Goal: Task Accomplishment & Management: Use online tool/utility

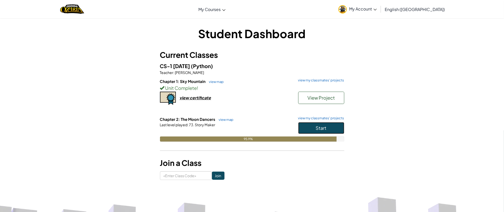
click at [341, 126] on button "Start" at bounding box center [321, 128] width 46 height 12
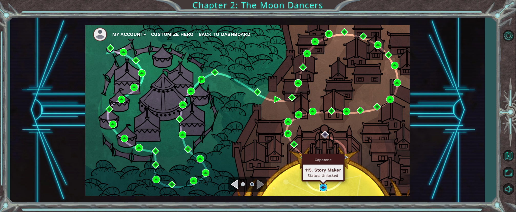
click at [323, 187] on img at bounding box center [322, 187] width 7 height 7
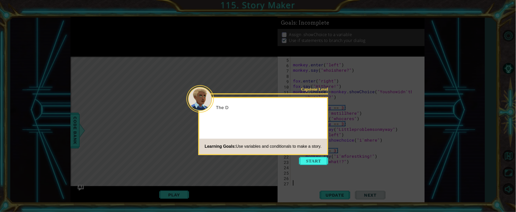
scroll to position [22, 0]
click at [316, 160] on button "Start" at bounding box center [313, 161] width 29 height 8
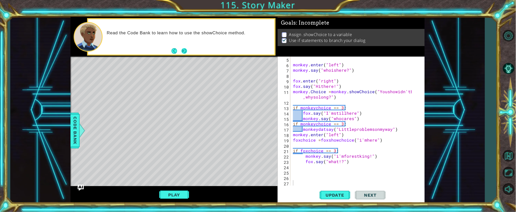
click at [184, 49] on button "Next" at bounding box center [184, 51] width 6 height 6
click at [304, 56] on div "1 ההההההההההההההההההההההההההההההההההההההההההההההההההההההההההההההההההההההההההההה…" at bounding box center [247, 110] width 354 height 187
click at [341, 190] on button "Update" at bounding box center [334, 195] width 31 height 15
click at [73, 132] on span "Code Bank" at bounding box center [75, 130] width 8 height 31
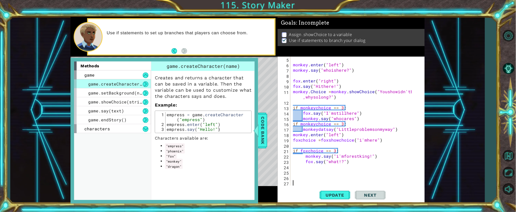
click at [295, 181] on div "monkey . enter ( "left" ) monkey . say ( "whoishere?" ) fox . enter ( "right" )…" at bounding box center [353, 127] width 122 height 140
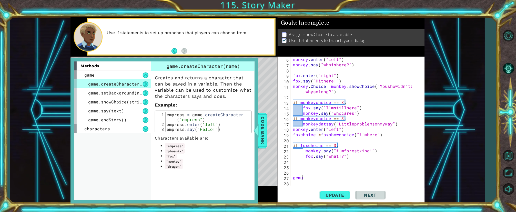
scroll to position [27, 0]
type textarea "g"
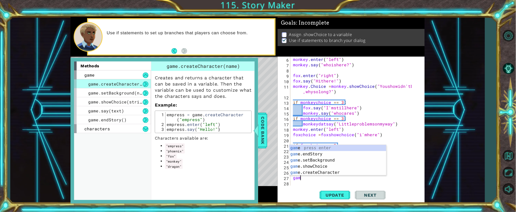
type textarea "game"
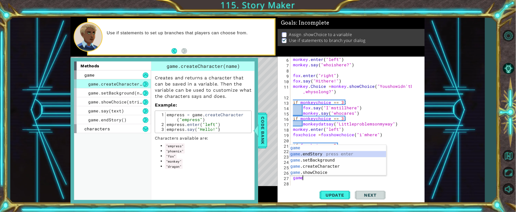
click at [325, 151] on div "game press enter game .endStory press enter game .setBackground press enter gam…" at bounding box center [337, 166] width 97 height 43
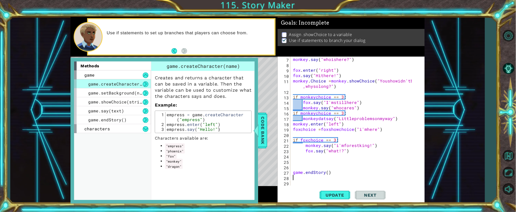
scroll to position [32, 0]
click at [293, 165] on div "monkey . say ( "whoishere?" ) fox . enter ( "right" ) fox . say ( "Hithere!" ) …" at bounding box center [353, 127] width 122 height 140
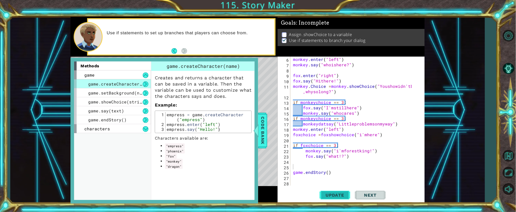
click at [332, 197] on span "Update" at bounding box center [334, 195] width 29 height 5
click at [264, 143] on span "Code Bank" at bounding box center [262, 130] width 8 height 31
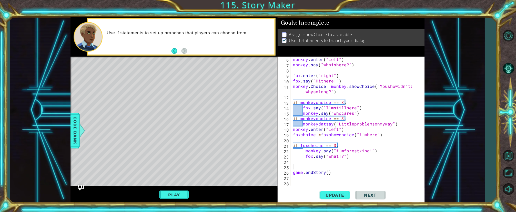
drag, startPoint x: 261, startPoint y: 194, endPoint x: 253, endPoint y: 194, distance: 8.7
click at [253, 194] on div "Play" at bounding box center [173, 194] width 207 height 17
click at [296, 161] on div "monkey . enter ( "left" ) monkey . say ( "whoishere?" ) fox . enter ( "right" )…" at bounding box center [353, 127] width 122 height 140
drag, startPoint x: 296, startPoint y: 161, endPoint x: 226, endPoint y: 138, distance: 73.2
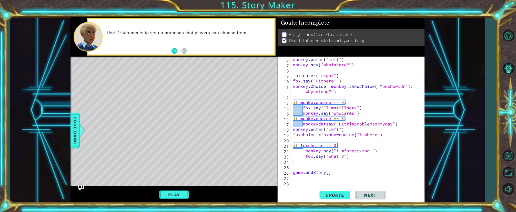
click at [226, 138] on div "Level Map" at bounding box center [188, 132] width 237 height 151
click at [297, 159] on div "monkey . enter ( "left" ) monkey . say ( "whoishere?" ) fox . enter ( "right" )…" at bounding box center [353, 127] width 122 height 140
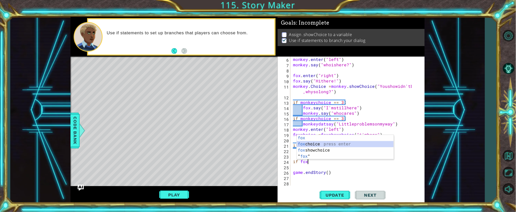
click at [344, 144] on div "fox press enter fox choice press enter fox showchoice press enter " fox " press…" at bounding box center [345, 153] width 97 height 37
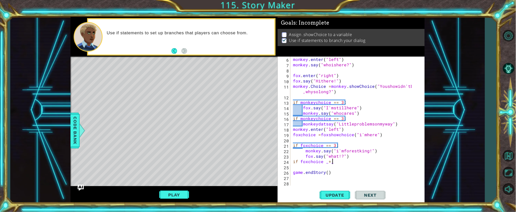
scroll to position [0, 1]
paste textarea "Code Area"
click at [292, 129] on div "monkey . enter ( "left" ) monkey . say ( "whoishere?" ) fox . enter ( "right" )…" at bounding box center [353, 127] width 122 height 140
type textarea "monkey.enter("left")"
click at [352, 128] on div "monkey . enter ( "left" ) monkey . say ( "whoishere?" ) fox . enter ( "right" )…" at bounding box center [353, 127] width 122 height 140
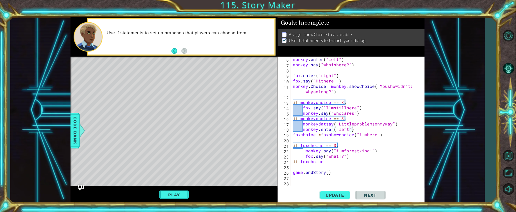
scroll to position [0, 0]
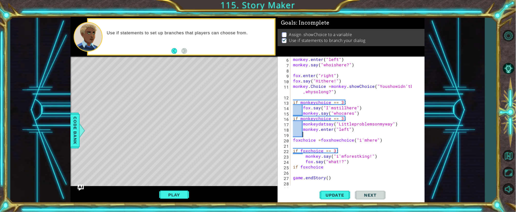
click at [306, 134] on div "monkey . enter ( "left" ) monkey . say ( "whoishere?" ) fox . enter ( "right" )…" at bounding box center [353, 127] width 122 height 140
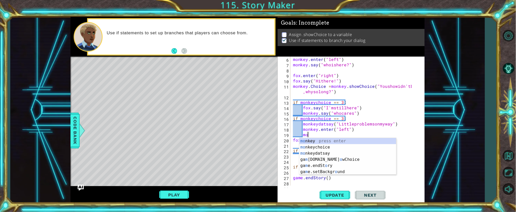
scroll to position [0, 1]
type textarea "m"
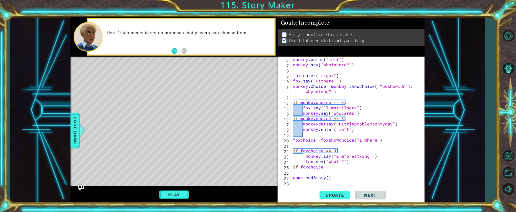
click at [363, 116] on div "monkey . enter ( "left" ) monkey . say ( "whoishere?" ) fox . enter ( "right" )…" at bounding box center [353, 127] width 122 height 140
type textarea "monkey.say("whocares")"
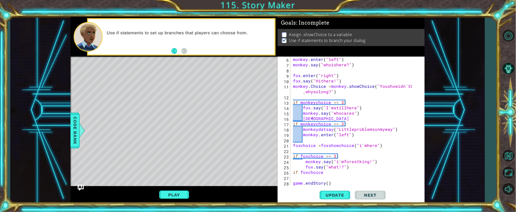
click at [365, 121] on body "1 ההההההההההההההההההההההההההההההההההההההההההההההההההההההההההההההההההההההההההההה…" at bounding box center [258, 106] width 516 height 212
click at [316, 116] on div "monkey . enter ( "left" ) monkey . say ( "whoishere?" ) fox . enter ( "right" )…" at bounding box center [353, 127] width 122 height 140
click at [315, 118] on div "monkey . enter ( "left" ) monkey . say ( "whoishere?" ) fox . enter ( "right" )…" at bounding box center [353, 127] width 122 height 140
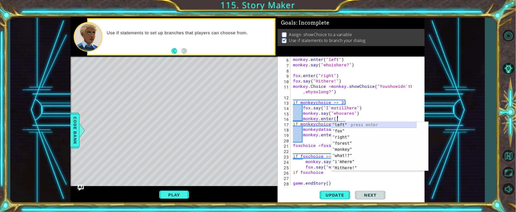
click at [405, 128] on div "" left" press enter " fox" press enter " right" press enter " forest" press ent…" at bounding box center [373, 152] width 85 height 61
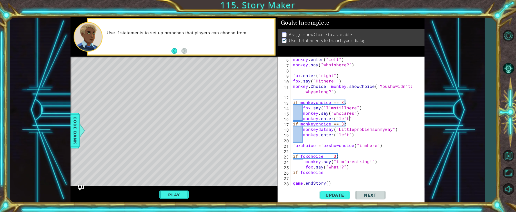
scroll to position [0, 3]
click at [343, 194] on span "Update" at bounding box center [334, 195] width 29 height 5
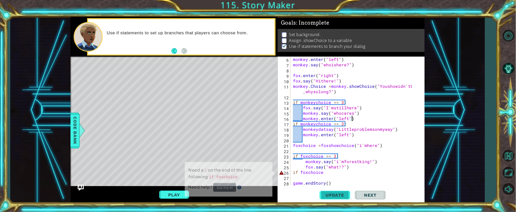
scroll to position [4, 0]
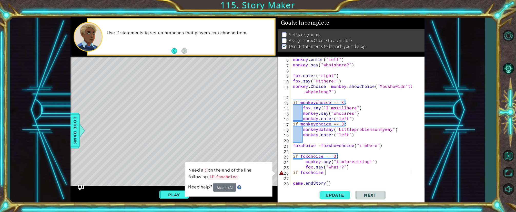
click at [333, 174] on div "monkey . enter ( "left" ) monkey . say ( "whoishere?" ) fox . enter ( "right" )…" at bounding box center [353, 127] width 122 height 140
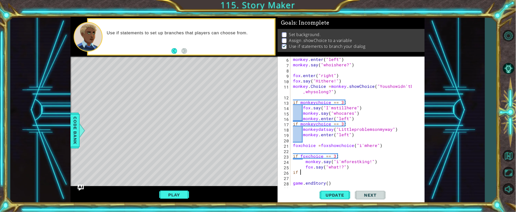
scroll to position [0, 0]
type textarea "i"
click at [331, 200] on button "Update" at bounding box center [334, 195] width 31 height 15
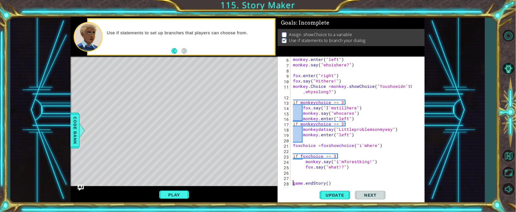
click at [292, 181] on div "monkey . enter ( "left" ) monkey . say ( "whoishere?" ) fox . enter ( "right" )…" at bounding box center [353, 127] width 122 height 140
type textarea "game.endStory()"
click at [299, 176] on div "monkey . enter ( "left" ) monkey . say ( "whoishere?" ) fox . enter ( "right" )…" at bounding box center [353, 127] width 122 height 140
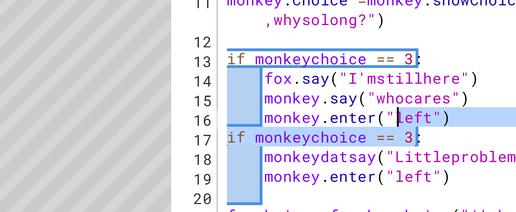
drag, startPoint x: 358, startPoint y: 122, endPoint x: 339, endPoint y: 120, distance: 19.3
click at [339, 120] on div "monkey . enter ( "left" ) monkey . say ( "whoishere?" ) fox . enter ( "right" )…" at bounding box center [353, 127] width 122 height 140
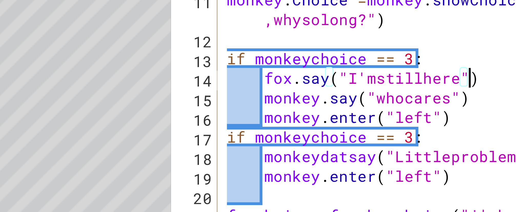
click at [370, 108] on div "monkey . enter ( "left" ) monkey . say ( "whoishere?" ) fox . enter ( "right" )…" at bounding box center [353, 127] width 122 height 140
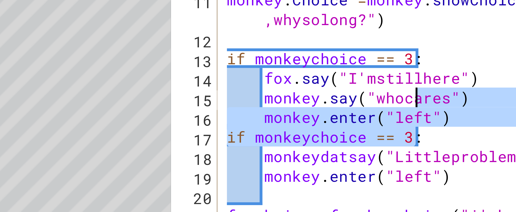
drag, startPoint x: 344, startPoint y: 123, endPoint x: 345, endPoint y: 111, distance: 12.0
click at [345, 111] on div "monkey . enter ( "left" ) monkey . say ( "whoishere?" ) fox . enter ( "right" )…" at bounding box center [353, 127] width 122 height 140
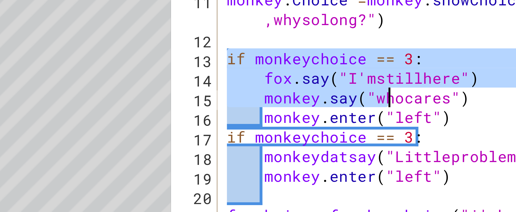
drag, startPoint x: 294, startPoint y: 102, endPoint x: 335, endPoint y: 108, distance: 41.4
click at [335, 108] on div "monkey . enter ( "left" ) monkey . say ( "whoishere?" ) fox . enter ( "right" )…" at bounding box center [353, 127] width 122 height 140
type textarea "if monkeychoice == 3: fox.say("I'mstillhere")"
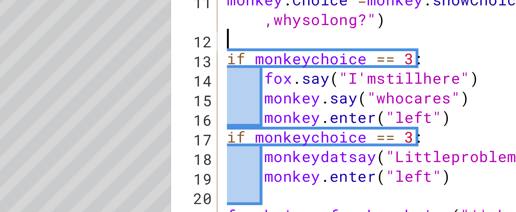
click at [350, 96] on div "monkey . enter ( "left" ) monkey . say ( "whoishere?" ) fox . enter ( "right" )…" at bounding box center [353, 127] width 122 height 140
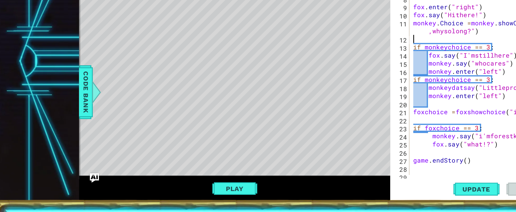
scroll to position [28, 0]
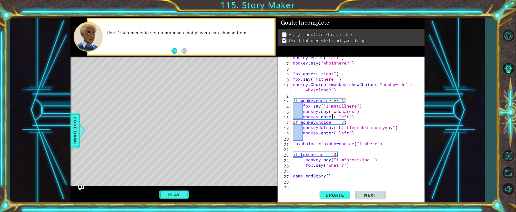
click at [332, 118] on div "monkey . enter ( "left" ) monkey . say ( "whoishere?" ) fox . enter ( "right" )…" at bounding box center [353, 125] width 122 height 140
click at [342, 193] on span "Update" at bounding box center [334, 195] width 29 height 5
click at [330, 134] on div "monkey . enter ( "left" ) monkey . say ( "whoishere?" ) fox . enter ( "right" )…" at bounding box center [353, 125] width 122 height 140
click at [331, 133] on div "monkey . enter ( "left" ) monkey . say ( "whoishere?" ) fox . enter ( "right" )…" at bounding box center [353, 125] width 122 height 140
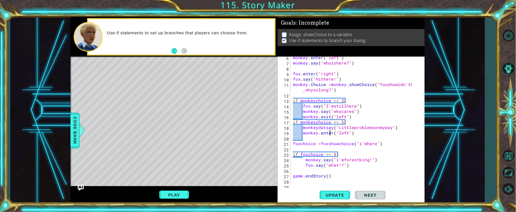
click at [331, 133] on div "monkey . enter ( "left" ) monkey . say ( "whoishere?" ) fox . enter ( "right" )…" at bounding box center [353, 125] width 122 height 140
click at [342, 195] on span "Update" at bounding box center [334, 195] width 29 height 5
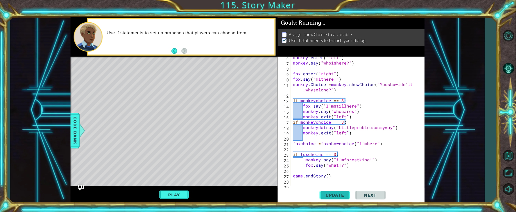
click at [342, 195] on span "Update" at bounding box center [334, 195] width 29 height 5
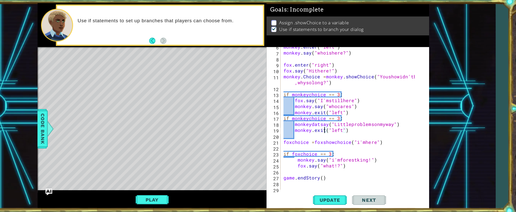
scroll to position [32, 0]
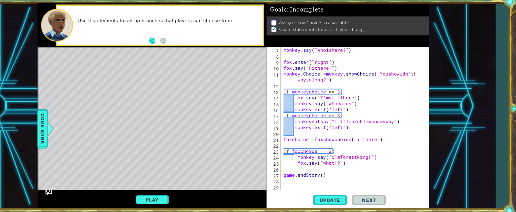
click at [301, 156] on div "monkey . say ( "whoishere?" ) fox . enter ( "right" ) fox . say ( "Hithere!" ) …" at bounding box center [353, 127] width 122 height 140
click at [303, 162] on div "monkey . say ( "whoishere?" ) fox . enter ( "right" ) fox . say ( "Hithere!" ) …" at bounding box center [353, 127] width 122 height 140
click at [340, 192] on button "Update" at bounding box center [334, 195] width 31 height 15
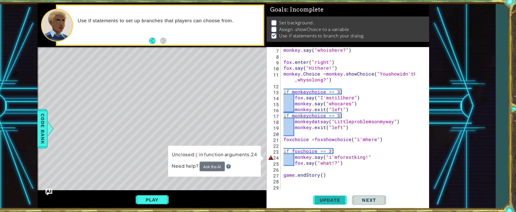
click at [340, 192] on button "Update" at bounding box center [334, 195] width 31 height 15
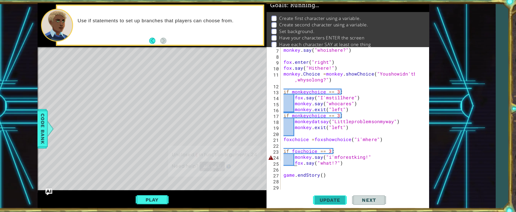
click at [340, 192] on button "Update" at bounding box center [334, 195] width 31 height 15
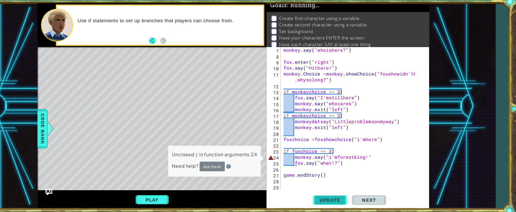
click at [340, 192] on button "Update" at bounding box center [334, 195] width 31 height 15
click at [373, 157] on div "monkey . say ( "whoishere?" ) fox . enter ( "right" ) fox . say ( "Hithere!" ) …" at bounding box center [353, 127] width 122 height 140
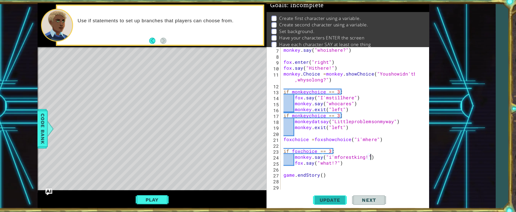
click at [348, 191] on button "Update" at bounding box center [334, 195] width 31 height 15
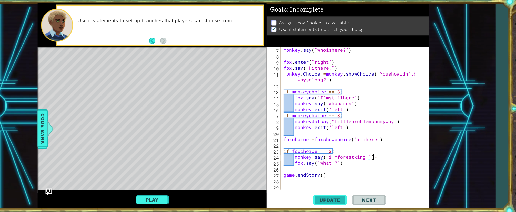
scroll to position [0, 4]
drag, startPoint x: 184, startPoint y: 195, endPoint x: 89, endPoint y: 130, distance: 115.4
click at [89, 130] on div "Level Map" at bounding box center [188, 132] width 237 height 151
click at [181, 193] on button "Play" at bounding box center [174, 195] width 30 height 10
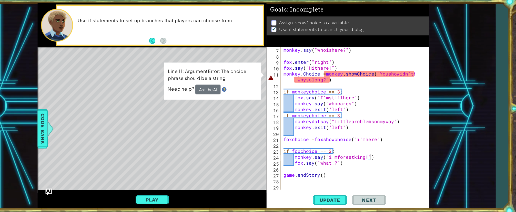
click at [233, 90] on td "Line 11: ArgumentError: The choice phrase should be a string" at bounding box center [228, 83] width 81 height 17
click at [232, 91] on button "Ask the AI" at bounding box center [224, 95] width 23 height 9
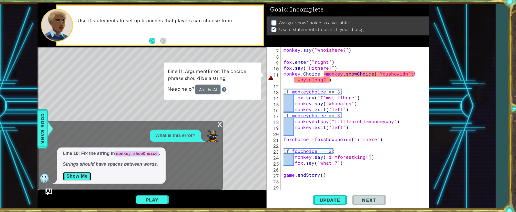
click at [107, 171] on button "Show Me" at bounding box center [106, 174] width 26 height 8
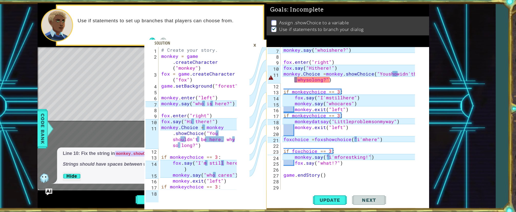
click at [266, 53] on div "×" at bounding box center [267, 54] width 8 height 9
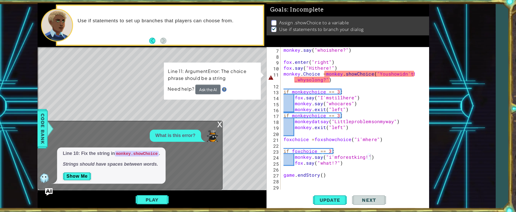
click at [80, 189] on img "Ask AI" at bounding box center [80, 187] width 7 height 7
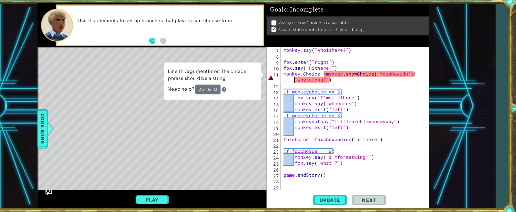
click at [302, 86] on div "monkey . say ( "whoishere?" ) fox . enter ( "right" ) fox . say ( "Hithere!" ) …" at bounding box center [353, 127] width 122 height 140
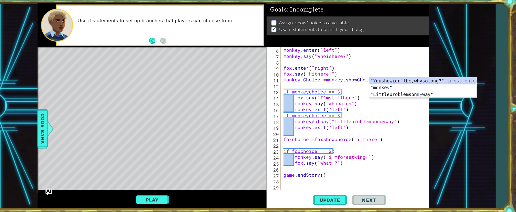
scroll to position [27, 0]
click at [455, 89] on div ""Y oushowidn'tbe,whysolong?" press enter " monke y " press enter " Littleproble…" at bounding box center [418, 99] width 97 height 31
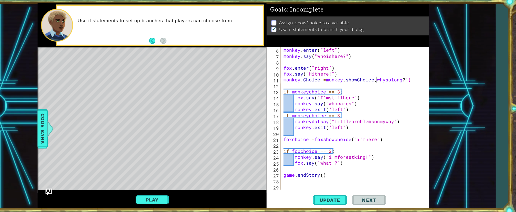
click at [375, 86] on div "monkey . enter ( "left" ) monkey . say ( "whoishere?" ) fox . enter ( "right" )…" at bounding box center [353, 127] width 122 height 140
click at [373, 86] on div "monkey . enter ( "left" ) monkey . say ( "whoishere?" ) fox . enter ( "right" )…" at bounding box center [353, 127] width 122 height 140
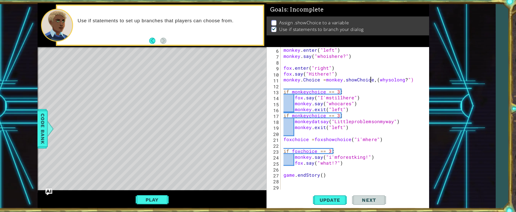
click at [373, 86] on div "monkey . enter ( "left" ) monkey . say ( "whoishere?" ) fox . enter ( "right" )…" at bounding box center [353, 127] width 122 height 140
click at [374, 87] on div "monkey . enter ( "left" ) monkey . say ( "whoishere?" ) fox . enter ( "right" )…" at bounding box center [353, 127] width 122 height 140
click at [338, 190] on button "Update" at bounding box center [334, 195] width 31 height 15
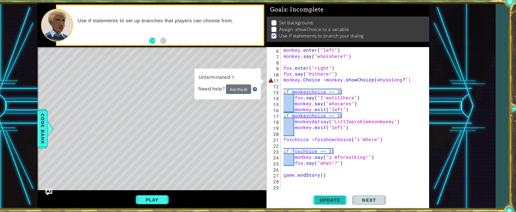
click at [339, 192] on button "Update" at bounding box center [334, 195] width 31 height 15
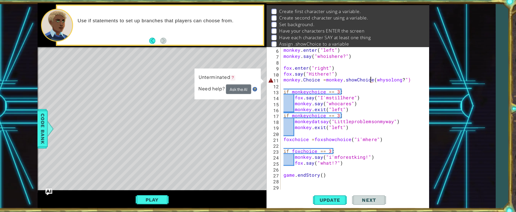
scroll to position [0, 0]
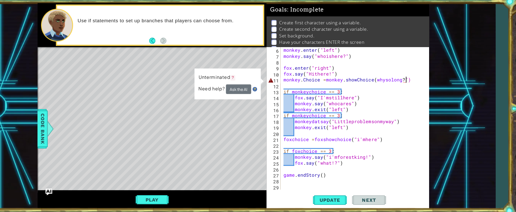
click at [409, 85] on div "monkey . enter ( "left" ) monkey . say ( "whoishere?" ) fox . enter ( "right" )…" at bounding box center [353, 127] width 122 height 140
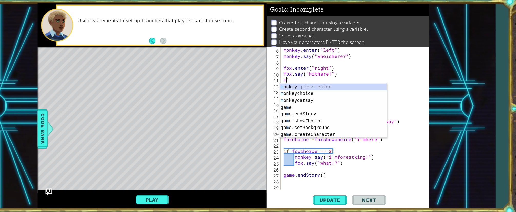
type textarea """
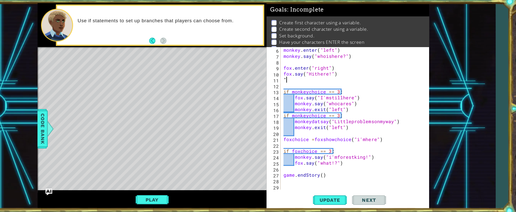
click at [299, 86] on div "monkey . enter ( "left" ) monkey . say ( "whoishere?" ) fox . enter ( "right" )…" at bounding box center [353, 127] width 122 height 140
click at [341, 196] on span "Update" at bounding box center [334, 195] width 29 height 5
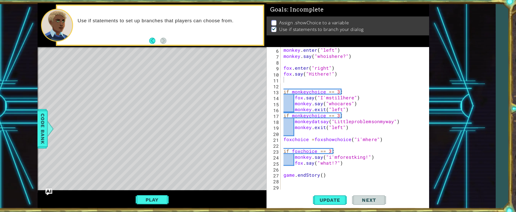
click at [300, 39] on p "Use if statements to branch your dialog" at bounding box center [327, 41] width 76 height 6
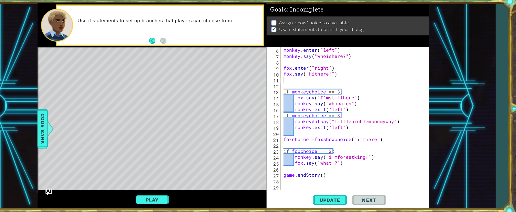
click at [300, 39] on p "Use if statements to branch your dialog" at bounding box center [327, 41] width 76 height 6
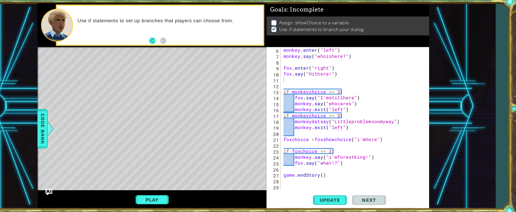
click at [300, 39] on p "Use if statements to branch your dialog" at bounding box center [327, 41] width 76 height 6
click at [286, 85] on div "11" at bounding box center [284, 86] width 12 height 5
click at [173, 198] on button "Play" at bounding box center [174, 195] width 30 height 10
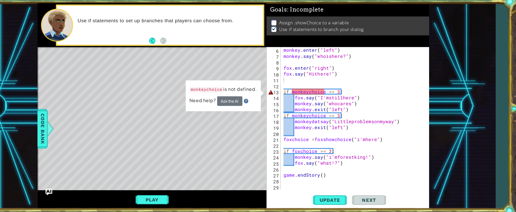
type textarea "fox.say("Hithere!")"
click at [294, 83] on div "monkey . enter ( "left" ) monkey . say ( "whoishere?" ) fox . enter ( "right" )…" at bounding box center [353, 127] width 122 height 140
click at [228, 120] on div "Level Map" at bounding box center [188, 132] width 237 height 151
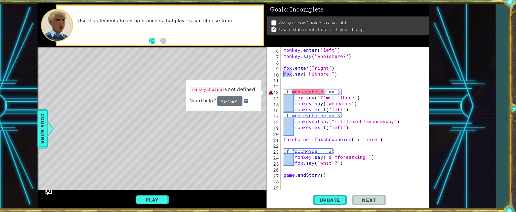
click at [289, 88] on div "11" at bounding box center [284, 86] width 12 height 5
click at [295, 87] on div "monkey . enter ( "left" ) monkey . say ( "whoishere?" ) fox . enter ( "right" )…" at bounding box center [353, 127] width 122 height 140
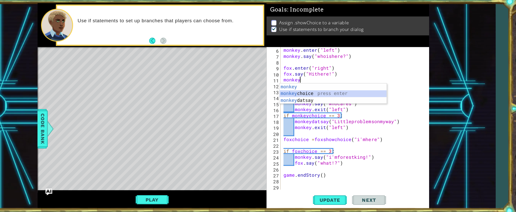
click at [329, 101] on div "monkey press enter monkey choice press enter monkey datsay press enter" at bounding box center [337, 105] width 97 height 31
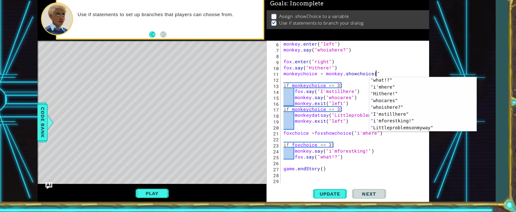
scroll to position [37, 0]
click at [425, 135] on div "" i'mhere" press enter " Hithere!" press enter " whocares" press enter " whoish…" at bounding box center [412, 120] width 85 height 61
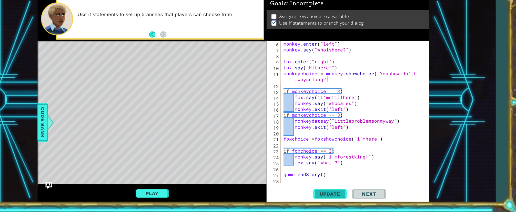
click at [335, 195] on span "Update" at bounding box center [334, 195] width 29 height 5
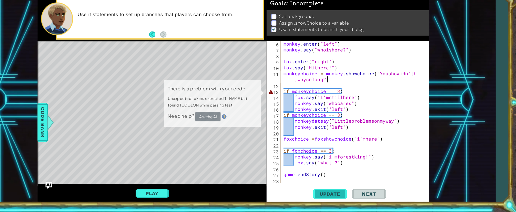
scroll to position [4, 0]
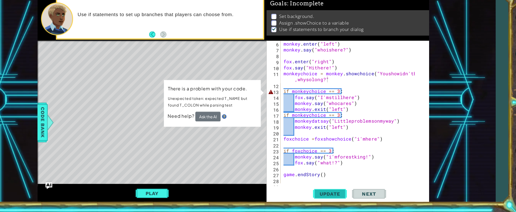
click at [336, 190] on button "Update" at bounding box center [334, 195] width 31 height 15
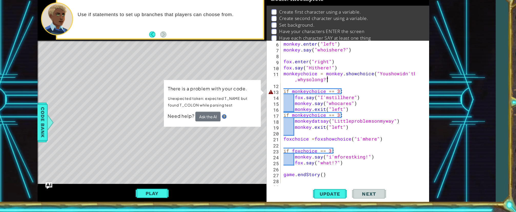
click at [338, 81] on div "monkey . enter ( "left" ) monkey . say ( "whoishere?" ) fox . enter ( "right" )…" at bounding box center [353, 127] width 122 height 140
type textarea "fox.say("Hithere!")"
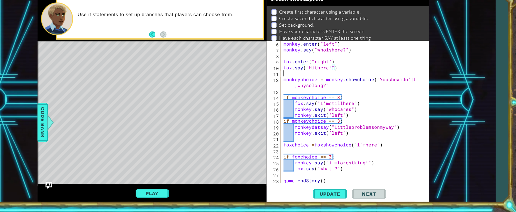
scroll to position [0, 0]
click at [329, 192] on button "Update" at bounding box center [334, 195] width 31 height 15
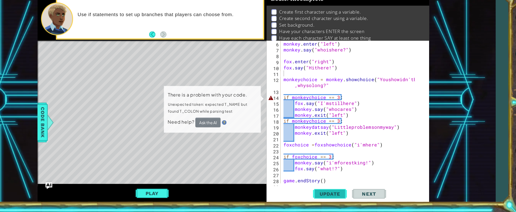
click at [329, 192] on button "Update" at bounding box center [334, 195] width 31 height 15
drag, startPoint x: 329, startPoint y: 192, endPoint x: 222, endPoint y: 128, distance: 125.1
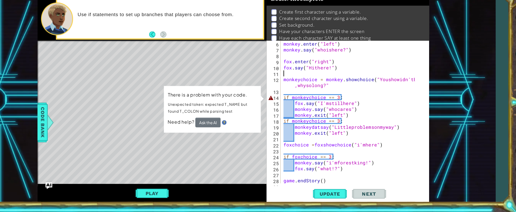
click at [222, 128] on div "1 2 3 4 5 6 7 8 9 10 11 12 13 14 15 16 17 18 # Create your story. monkey = game…" at bounding box center [247, 110] width 354 height 187
click at [234, 128] on button "Ask the AI" at bounding box center [224, 130] width 23 height 9
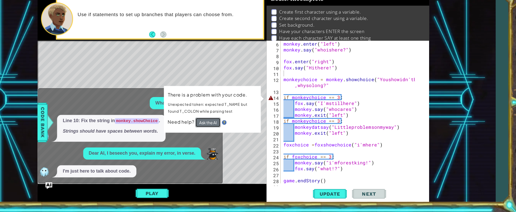
click at [227, 130] on button "Ask the AI" at bounding box center [224, 130] width 23 height 9
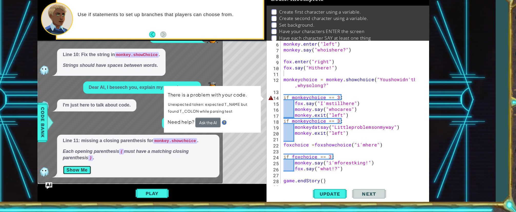
click at [113, 170] on button "Show Me" at bounding box center [106, 174] width 26 height 8
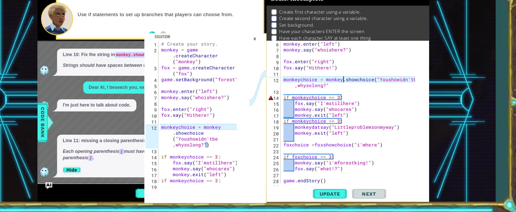
click at [348, 91] on div "monkey . enter ( "left" ) monkey . say ( "whoishere?" ) fox . enter ( "right" )…" at bounding box center [353, 127] width 122 height 140
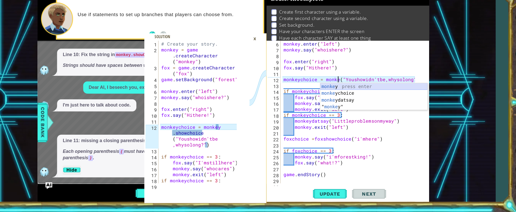
click at [367, 97] on div "monke y press enter monke ychoice press enter monke ydatsay press enter " monke…" at bounding box center [374, 113] width 97 height 37
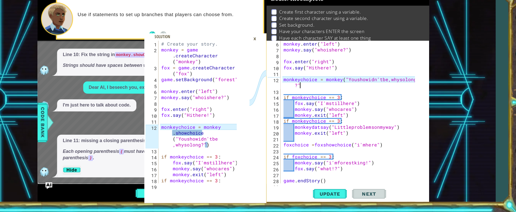
click at [315, 97] on div "monkey . enter ( "left" ) monkey . say ( "whoishere?" ) fox . enter ( "right" )…" at bounding box center [353, 127] width 122 height 140
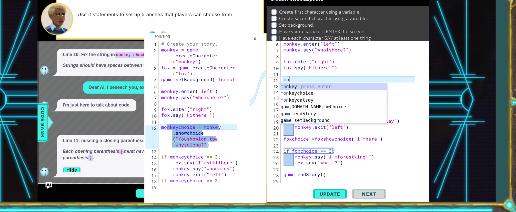
type textarea "m"
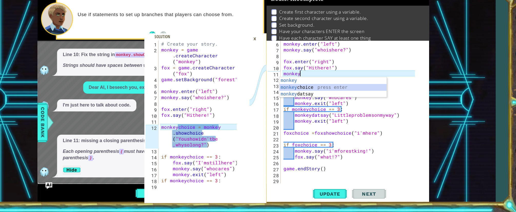
click at [318, 98] on div "monkey press enter monkey choice press enter monkey datsay press enter" at bounding box center [337, 105] width 97 height 31
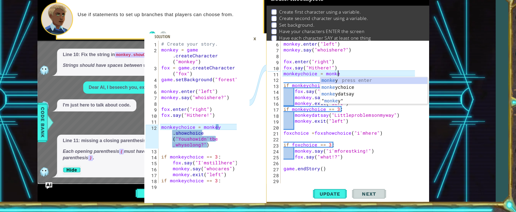
scroll to position [0, 2]
type textarea "monkeychoice = monkey"
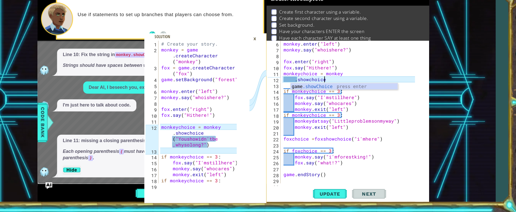
scroll to position [0, 1]
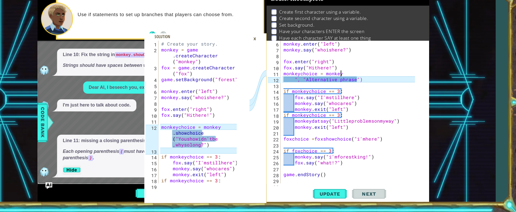
click at [366, 88] on div "monkey . enter ( "left" ) monkey . say ( "whoishere?" ) fox . enter ( "right" )…" at bounding box center [353, 127] width 122 height 140
click at [372, 90] on div "monkey . enter ( "left" ) monkey . say ( "whoishere?" ) fox . enter ( "right" )…" at bounding box center [353, 127] width 122 height 140
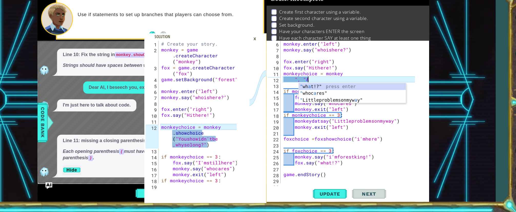
type textarea """
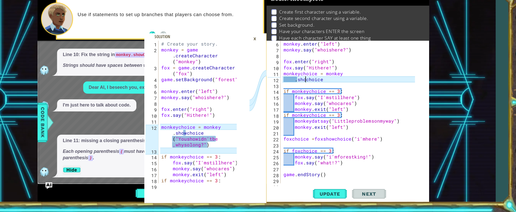
click at [313, 92] on div "monkey . enter ( "left" ) monkey . say ( "whoishere?" ) fox . enter ( "right" )…" at bounding box center [353, 127] width 122 height 140
type textarea ".showchoice"
click at [337, 93] on div "monkey . enter ( "left" ) monkey . say ( "whoishere?" ) fox . enter ( "right" )…" at bounding box center [353, 127] width 122 height 140
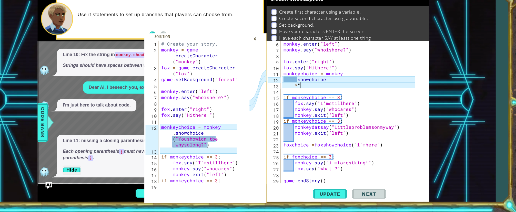
type textarea "*"
type textarea ")"
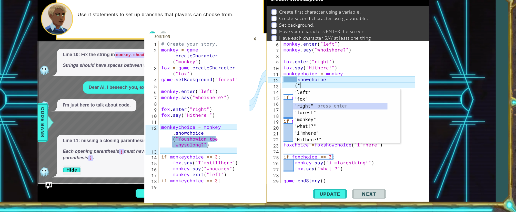
drag, startPoint x: 395, startPoint y: 118, endPoint x: 398, endPoint y: 121, distance: 4.0
click at [398, 121] on div "" left" press enter " fox" press enter " right" press enter " forest" press ent…" at bounding box center [349, 124] width 97 height 49
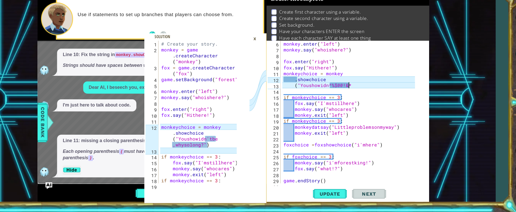
scroll to position [0, 3]
paste textarea "Code Area"
click at [417, 196] on div "Update Next" at bounding box center [352, 195] width 147 height 15
click at [269, 53] on div "×" at bounding box center [267, 54] width 8 height 9
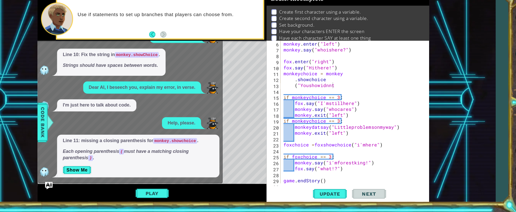
drag, startPoint x: 269, startPoint y: 53, endPoint x: 78, endPoint y: 187, distance: 233.7
click at [78, 187] on div "1 2 3 4 5 6 7 8 9 10 11 12 13 14 15 16 17 18 19 # Create your story. monkey = g…" at bounding box center [247, 110] width 354 height 187
click at [78, 187] on img "Ask AI" at bounding box center [80, 187] width 7 height 7
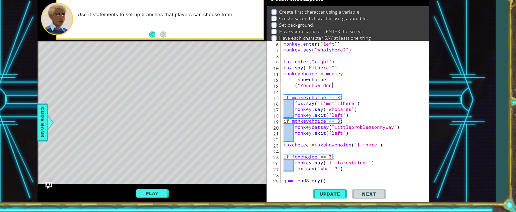
click at [340, 99] on div "monkey . enter ( "left" ) monkey . say ( "whoishere?" ) fox . enter ( "right" )…" at bounding box center [353, 127] width 122 height 140
click at [83, 189] on img "Ask AI" at bounding box center [80, 187] width 7 height 7
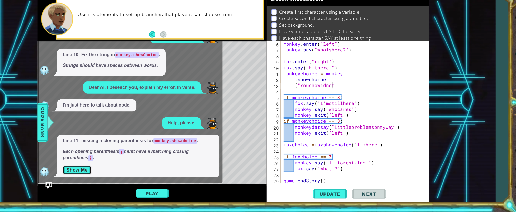
click at [108, 172] on button "Show Me" at bounding box center [106, 174] width 26 height 8
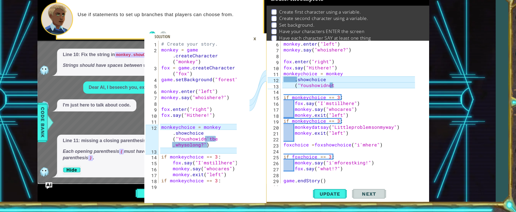
click at [343, 98] on div "monkey . enter ( "left" ) monkey . say ( "whoishere?" ) fox . enter ( "right" )…" at bounding box center [353, 127] width 122 height 140
click at [266, 53] on div "×" at bounding box center [267, 54] width 8 height 9
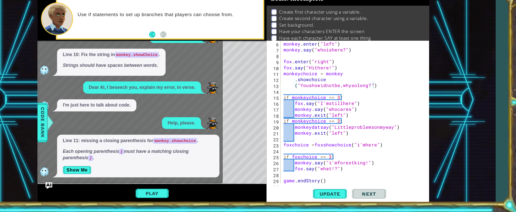
drag, startPoint x: 67, startPoint y: 196, endPoint x: 94, endPoint y: 186, distance: 28.9
click at [94, 186] on div "1 2 3 4 5 6 7 8 9 10 11 12 13 14 15 16 17 18 19 # Create your story. monkey = g…" at bounding box center [247, 110] width 474 height 187
click at [82, 184] on div "x What is this error? Line 10: Fix the string in monkey.showChoice . Strings sh…" at bounding box center [154, 113] width 166 height 146
click at [81, 187] on img "Ask AI" at bounding box center [80, 187] width 7 height 7
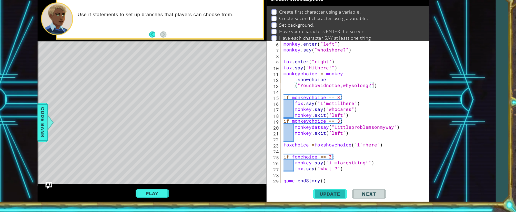
click at [338, 191] on button "Update" at bounding box center [334, 195] width 31 height 15
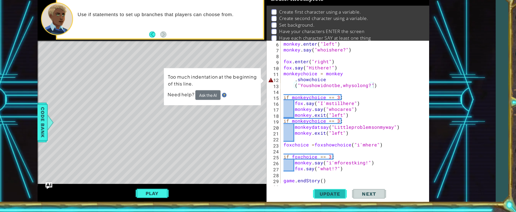
click at [338, 191] on button "Update" at bounding box center [334, 195] width 31 height 15
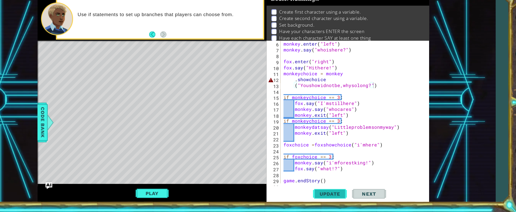
click at [338, 191] on button "Update" at bounding box center [334, 195] width 31 height 15
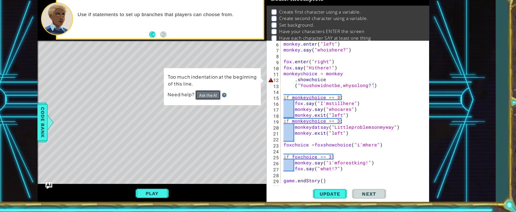
click at [213, 106] on button "Ask the AI" at bounding box center [224, 105] width 23 height 9
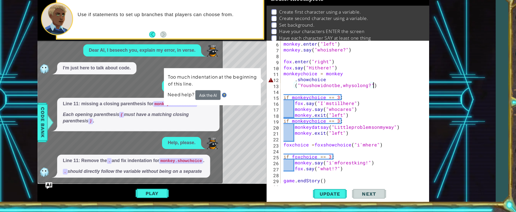
scroll to position [35, 0]
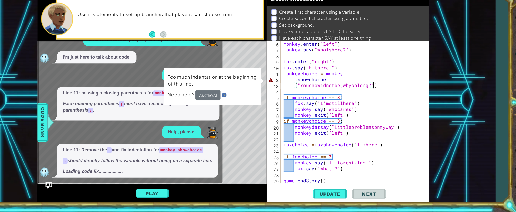
click at [203, 123] on div "Line 11: missing a closing parenthesis for monkey.showchoice . Each opening par…" at bounding box center [161, 114] width 147 height 30
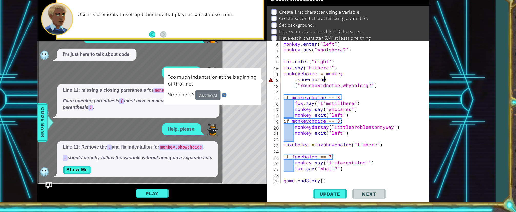
scroll to position [0, 2]
click at [333, 91] on div "monkey . enter ( "left" ) monkey . say ( "whoishere?" ) fox . enter ( "right" )…" at bounding box center [353, 127] width 122 height 140
click at [303, 91] on div "monkey . enter ( "left" ) monkey . say ( "whoishere?" ) fox . enter ( "right" )…" at bounding box center [353, 127] width 122 height 140
click at [305, 91] on div "monkey . enter ( "left" ) monkey . say ( "whoishere?" ) fox . enter ( "right" )…" at bounding box center [353, 127] width 122 height 140
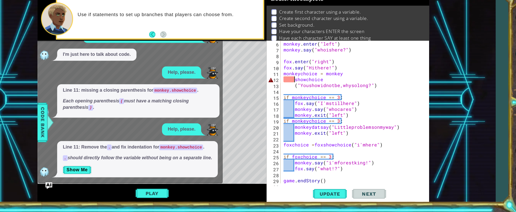
scroll to position [0, 2]
click at [345, 87] on div "monkey . enter ( "left" ) monkey . say ( "whoishere?" ) fox . enter ( "right" )…" at bounding box center [353, 127] width 122 height 140
click at [343, 195] on span "Update" at bounding box center [334, 195] width 29 height 5
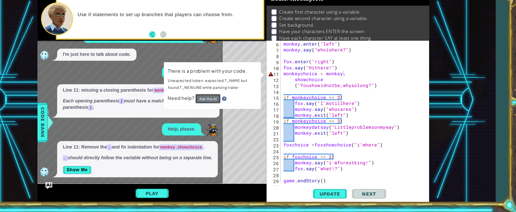
click at [235, 112] on button "Ask the AI" at bounding box center [224, 108] width 23 height 9
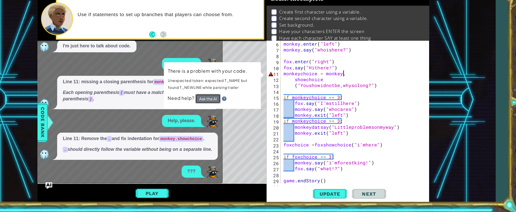
click at [235, 112] on button "Ask the AI" at bounding box center [224, 109] width 23 height 9
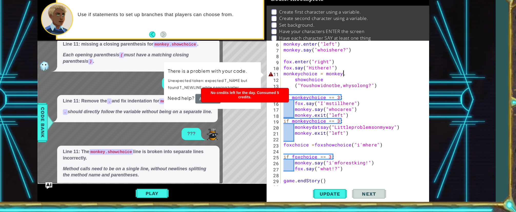
scroll to position [95, 0]
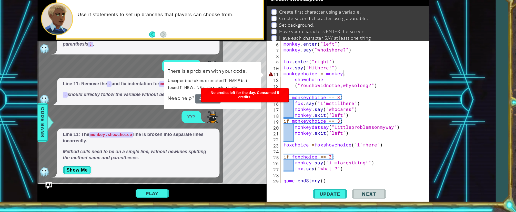
click at [236, 149] on div "x What is this error? Line 10: Fix the string in monkey.showChoice . Strings sh…" at bounding box center [154, 109] width 166 height 154
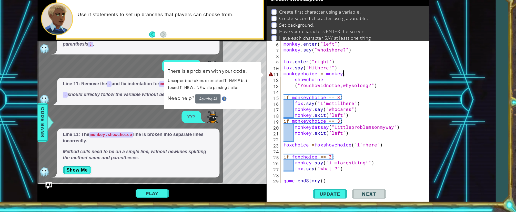
click at [278, 128] on div "19" at bounding box center [284, 129] width 12 height 5
click at [299, 92] on div "monkey . enter ( "left" ) monkey . say ( "whoishere?" ) fox . enter ( "right" )…" at bounding box center [353, 127] width 122 height 140
click at [300, 92] on div "monkey . enter ( "left" ) monkey . say ( "whoishere?" ) fox . enter ( "right" )…" at bounding box center [353, 127] width 122 height 140
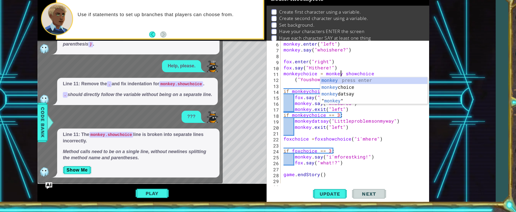
scroll to position [0, 3]
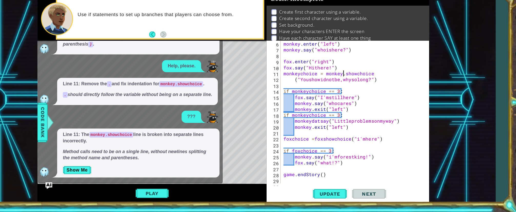
click at [348, 86] on div "monkey . enter ( "left" ) monkey . say ( "whoishere?" ) fox . enter ( "right" )…" at bounding box center [353, 127] width 122 height 140
click at [349, 86] on div "monkey . enter ( "left" ) monkey . say ( "whoishere?" ) fox . enter ( "right" )…" at bounding box center [353, 127] width 122 height 140
click at [337, 193] on span "Update" at bounding box center [334, 195] width 29 height 5
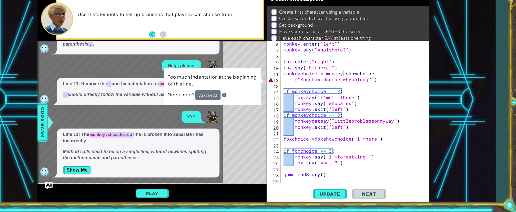
click at [80, 186] on img "Ask AI" at bounding box center [80, 187] width 7 height 7
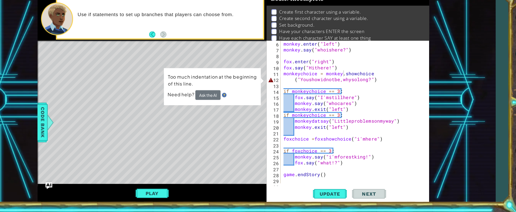
click at [302, 91] on div "monkey . enter ( "left" ) monkey . say ( "whoishere?" ) fox . enter ( "right" )…" at bounding box center [353, 127] width 122 height 140
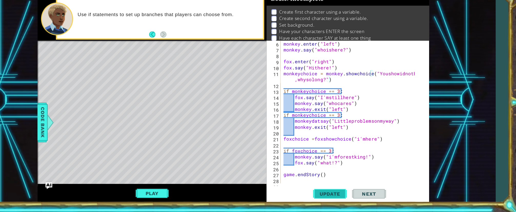
click at [323, 201] on button "Update" at bounding box center [334, 195] width 31 height 15
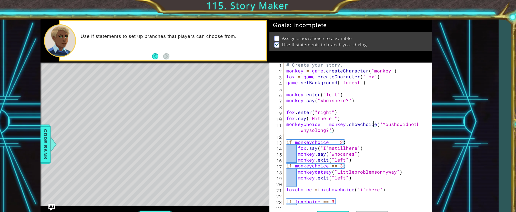
scroll to position [1, 0]
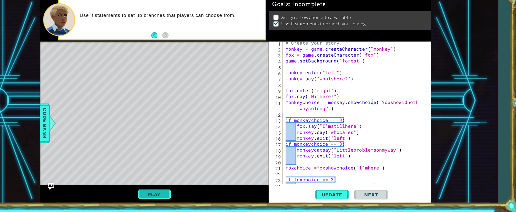
click at [173, 191] on button "Play" at bounding box center [174, 195] width 30 height 10
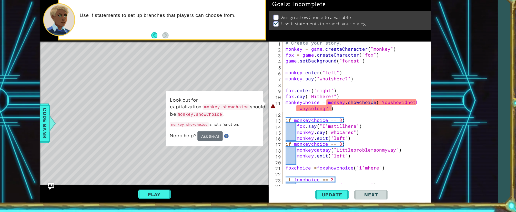
click at [371, 112] on div "# Create your story. monkey = game . createCharacter ( "monkey" ) fox = game . …" at bounding box center [353, 125] width 122 height 140
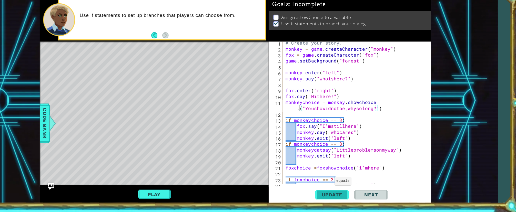
click at [341, 197] on span "Update" at bounding box center [334, 195] width 29 height 5
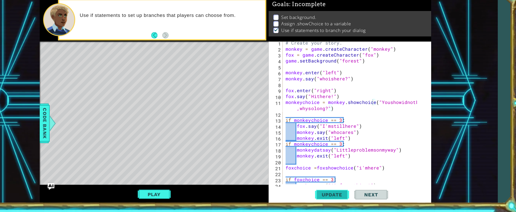
click at [336, 191] on button "Update" at bounding box center [334, 195] width 31 height 15
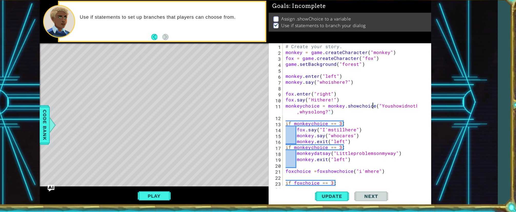
scroll to position [0, 0]
click at [340, 193] on span "Update" at bounding box center [334, 195] width 29 height 5
click at [337, 190] on button "Update" at bounding box center [334, 195] width 31 height 15
click at [173, 193] on button "Play" at bounding box center [174, 195] width 30 height 10
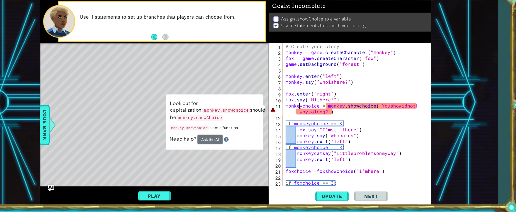
click at [306, 113] on div "# Create your story. monkey = game . createCharacter ( "monkey" ) fox = game . …" at bounding box center [353, 127] width 122 height 140
click at [307, 113] on div "# Create your story. monkey = game . createCharacter ( "monkey" ) fox = game . …" at bounding box center [353, 127] width 122 height 140
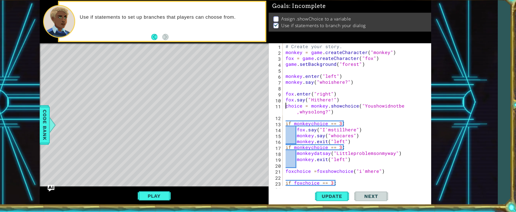
scroll to position [0, 0]
click at [332, 198] on button "Update" at bounding box center [334, 195] width 31 height 15
click at [186, 192] on button "Play" at bounding box center [174, 195] width 30 height 10
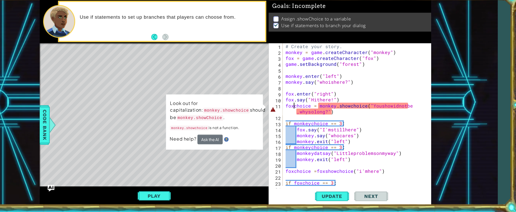
click at [299, 113] on div "# Create your story. monkey = game . createCharacter ( "monkey" ) fox = game . …" at bounding box center [353, 127] width 122 height 140
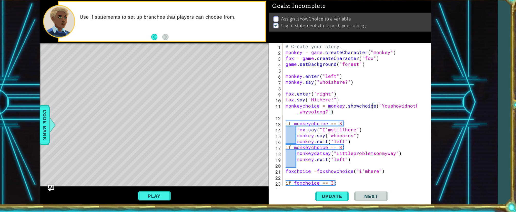
click at [371, 113] on div "# Create your story. monkey = game . createCharacter ( "monkey" ) fox = game . …" at bounding box center [353, 127] width 122 height 140
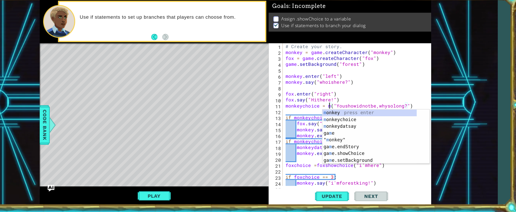
scroll to position [0, 0]
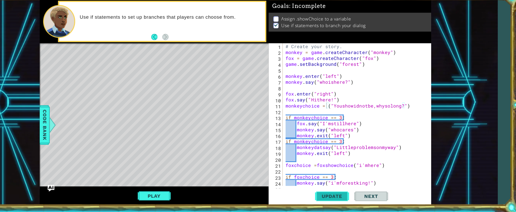
click at [338, 199] on button "Update" at bounding box center [334, 195] width 31 height 15
click at [182, 192] on button "Play" at bounding box center [174, 195] width 30 height 10
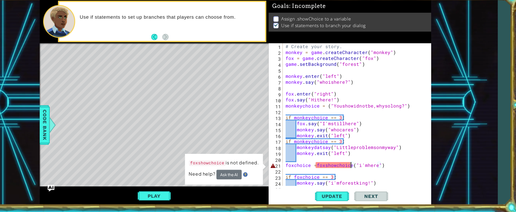
click at [352, 167] on div "# Create your story. monkey = game . createCharacter ( "monkey" ) fox = game . …" at bounding box center [353, 127] width 122 height 140
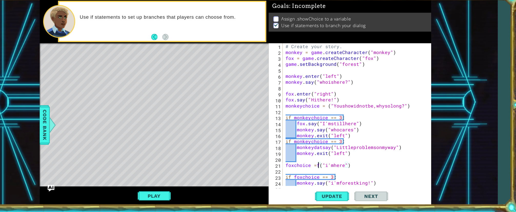
type textarea "foxchoice =("i'mhere")"
click at [337, 195] on span "Update" at bounding box center [334, 195] width 29 height 5
click at [181, 194] on button "Play" at bounding box center [174, 195] width 30 height 10
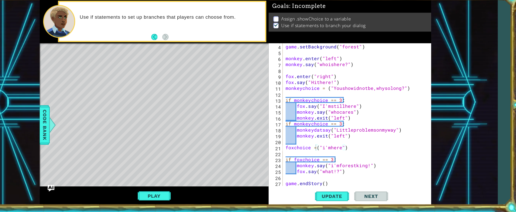
scroll to position [15, 0]
click at [182, 199] on button "Play" at bounding box center [174, 195] width 30 height 10
click at [176, 193] on button "Play" at bounding box center [174, 195] width 30 height 10
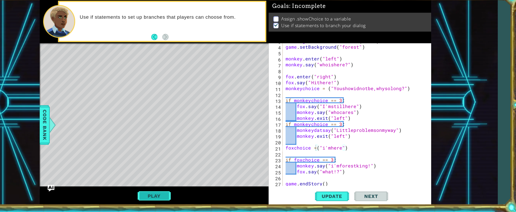
click at [175, 193] on div "methods game game.createCharacter(name) game.setBackground(name) game.showChoic…" at bounding box center [247, 110] width 354 height 187
click at [175, 193] on button "Play" at bounding box center [174, 195] width 30 height 10
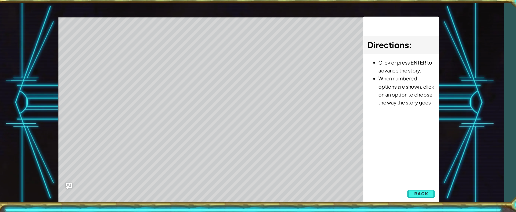
scroll to position [0, 0]
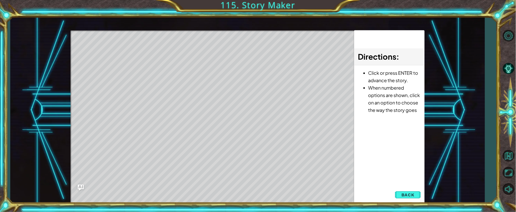
drag, startPoint x: 255, startPoint y: 180, endPoint x: 363, endPoint y: 102, distance: 133.0
click at [363, 102] on ul "Click or press ENTER to advance the story. When numbered options are shown, cli…" at bounding box center [389, 91] width 62 height 45
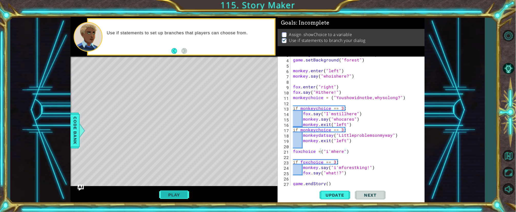
click at [174, 197] on button "Play" at bounding box center [174, 195] width 30 height 10
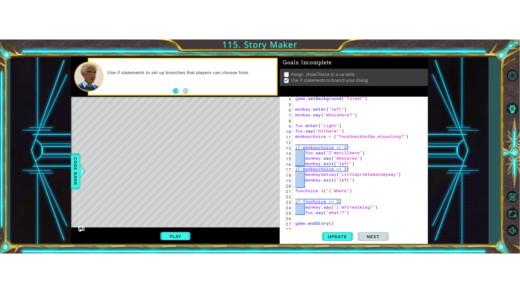
scroll to position [27, 0]
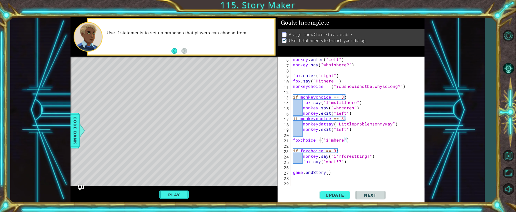
click at [458, 140] on div "1 2 3 4 5 6 7 8 9 10 11 12 13 14 15 16 17 18 # Create your story. monkey = game…" at bounding box center [247, 110] width 474 height 187
drag, startPoint x: 458, startPoint y: 140, endPoint x: 461, endPoint y: 127, distance: 13.7
click at [461, 127] on div "1 2 3 4 5 6 7 8 9 10 11 12 13 14 15 16 17 18 # Create your story. monkey = game…" at bounding box center [247, 110] width 474 height 187
click at [462, 124] on div "1 2 3 4 5 6 7 8 9 10 11 12 13 14 15 16 17 18 # Create your story. monkey = game…" at bounding box center [247, 110] width 474 height 187
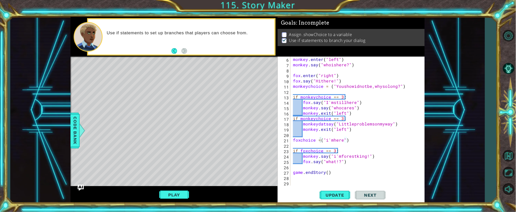
drag, startPoint x: 462, startPoint y: 124, endPoint x: 464, endPoint y: 133, distance: 9.1
click at [464, 133] on div "1 2 3 4 5 6 7 8 9 10 11 12 13 14 15 16 17 18 # Create your story. monkey = game…" at bounding box center [247, 110] width 474 height 187
click at [513, 172] on button "Maximize Browser" at bounding box center [508, 172] width 15 height 15
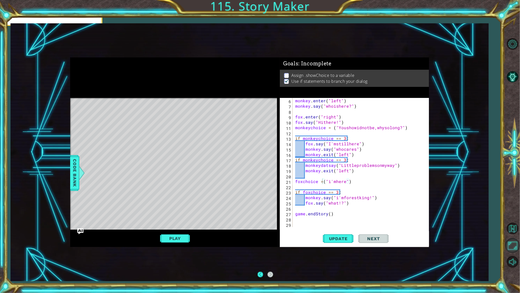
scroll to position [0, 0]
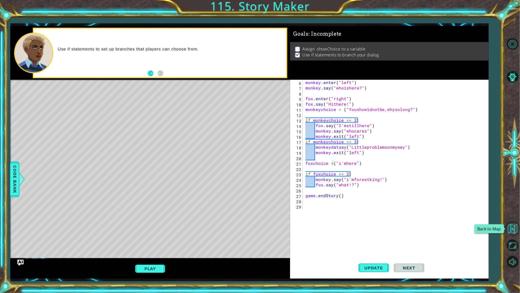
click at [515, 212] on button "Back to Map" at bounding box center [512, 228] width 15 height 15
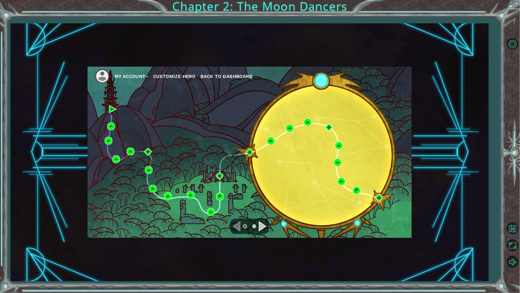
click at [261, 212] on div "Navigate to the next page" at bounding box center [263, 226] width 8 height 10
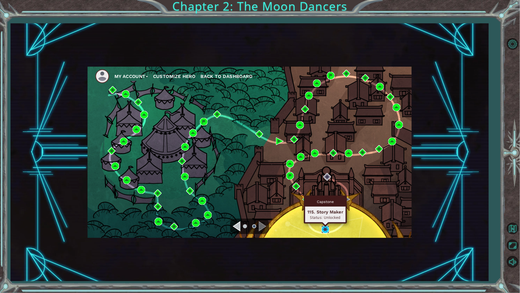
click at [322, 212] on img at bounding box center [326, 229] width 8 height 8
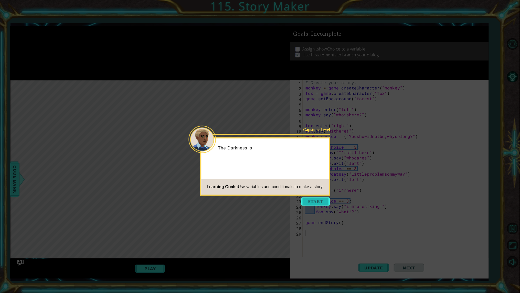
click at [320, 205] on button "Start" at bounding box center [315, 201] width 29 height 8
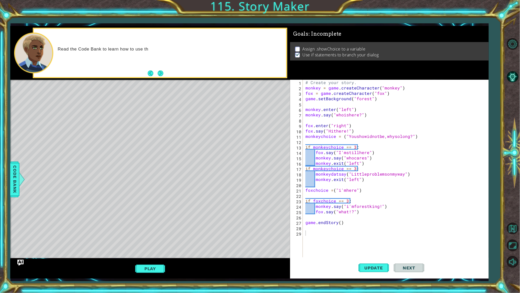
click at [160, 78] on div "Read the Code Bank to learn how to use th" at bounding box center [160, 53] width 255 height 50
click at [160, 76] on button "Next" at bounding box center [161, 73] width 6 height 6
click at [352, 212] on div "# Create your story. monkey = game . createCharacter ( "monkey" ) fox = game . …" at bounding box center [396, 174] width 185 height 188
click at [351, 212] on div "# Create your story. monkey = game . createCharacter ( "monkey" ) fox = game . …" at bounding box center [396, 174] width 185 height 188
click at [355, 212] on div "# Create your story. monkey = game . createCharacter ( "monkey" ) fox = game . …" at bounding box center [396, 174] width 185 height 188
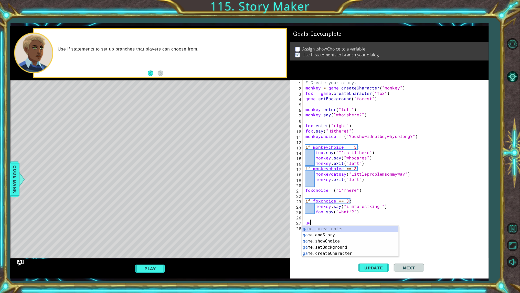
type textarea "g"
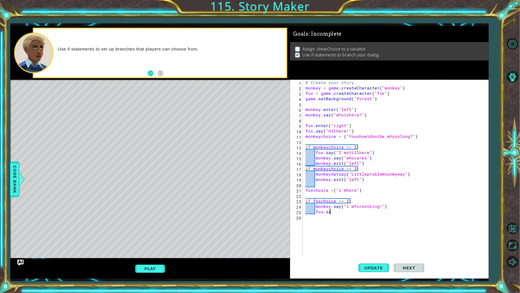
type textarea "f"
type textarea "m"
type textarea "i"
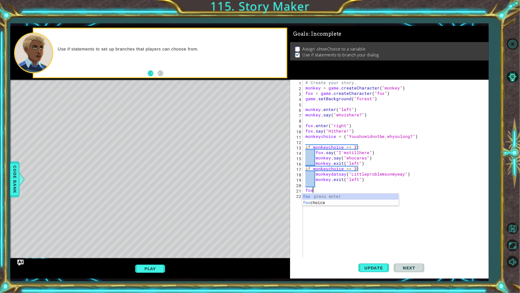
type textarea "f"
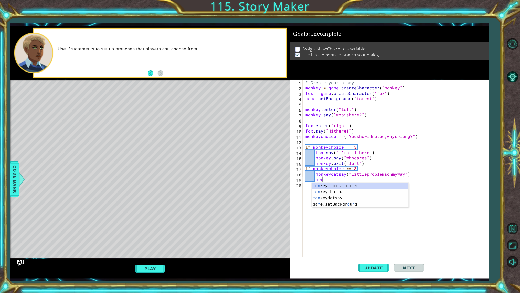
type textarea "m"
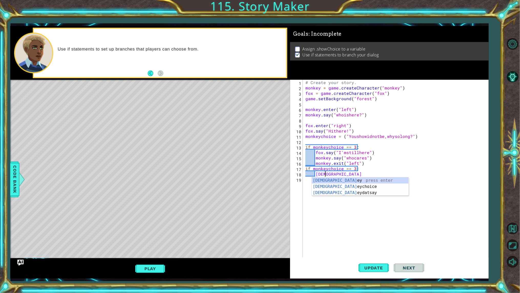
type textarea "m"
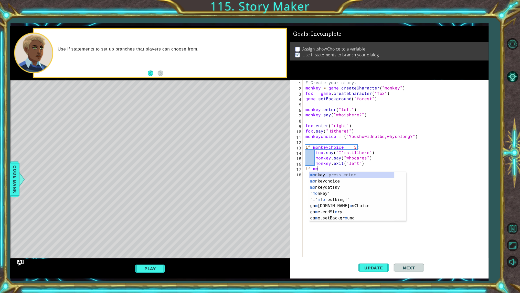
type textarea "i"
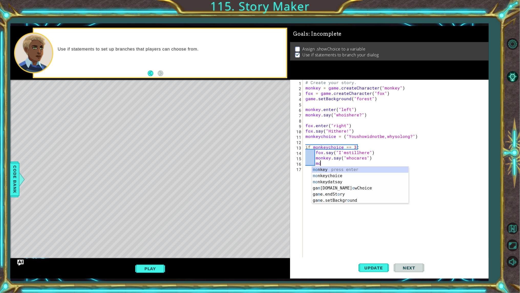
type textarea "m"
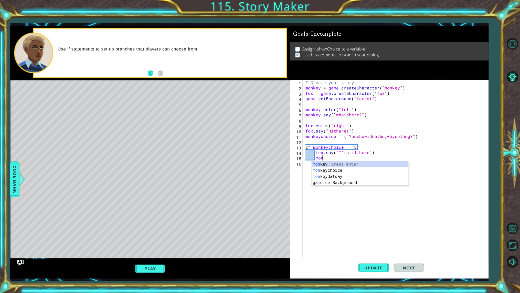
type textarea "m"
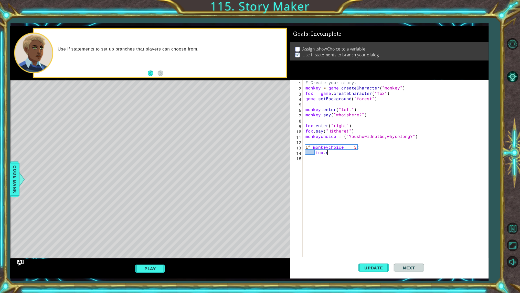
type textarea "f"
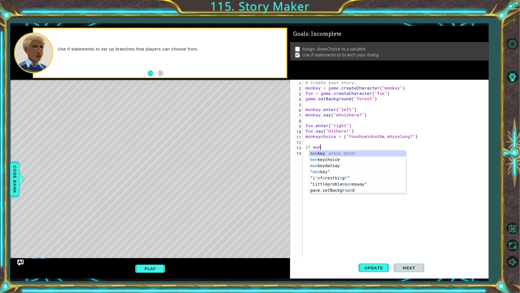
type textarea "i"
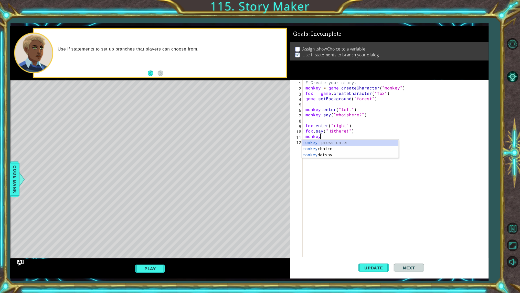
type textarea "m"
type textarea "f"
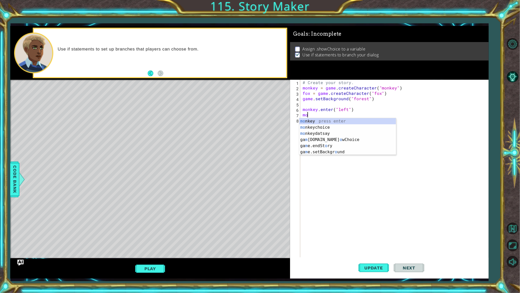
type textarea "m"
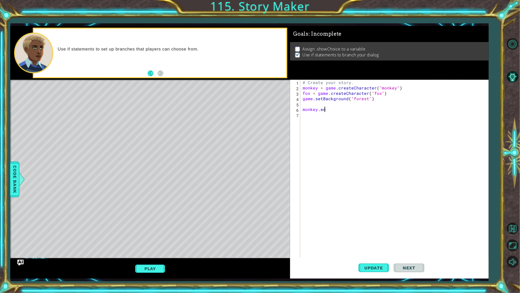
type textarea "m"
type textarea "g"
type textarea "f"
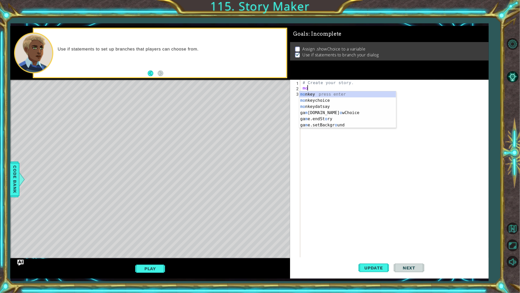
type textarea "m"
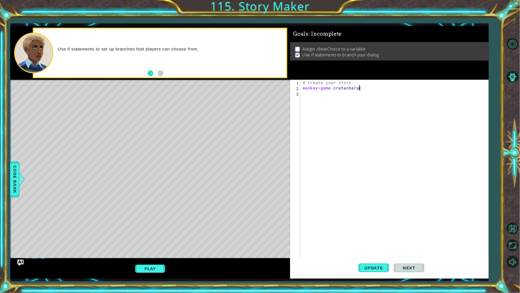
scroll to position [0, 3]
click at [320, 89] on div "# Create your story. monkey = game . cretechara ( )" at bounding box center [396, 174] width 188 height 188
click at [318, 86] on div "# Create your story. monkey = game . cretechara ( )" at bounding box center [396, 174] width 188 height 188
type textarea "monkey = game.cretechara()"
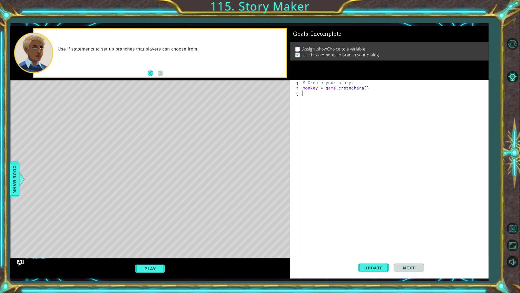
click at [303, 93] on div "# Create your story. monkey = game . cretechara ( )" at bounding box center [396, 174] width 188 height 188
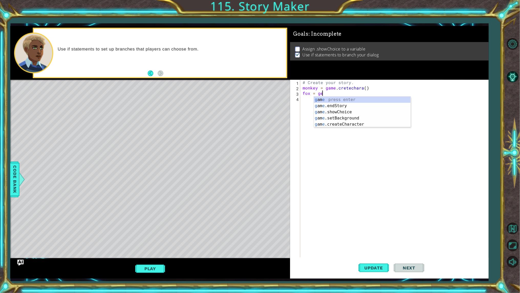
scroll to position [0, 1]
click at [367, 123] on div "ga me press enter ga me.endStory press enter ga me.showChoice press enter ga me…" at bounding box center [362, 118] width 97 height 43
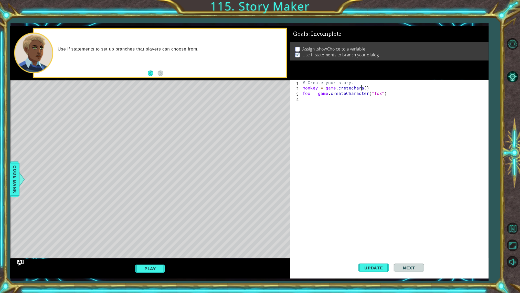
click at [361, 87] on div "# Create your story. monkey = game . cretechara ( ) fox = game . createCharacte…" at bounding box center [396, 174] width 188 height 188
click at [382, 94] on div "game.cre a teCharac ter press enter" at bounding box center [369, 100] width 97 height 18
click at [382, 91] on div "# Create your story. monkey = game . createCharacter ( ) fox = game . createCha…" at bounding box center [396, 174] width 188 height 188
type textarea "fox = game.createCharacter()"
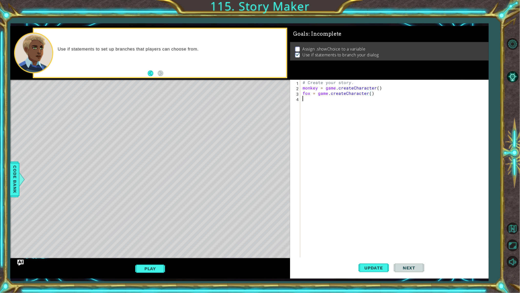
click at [311, 102] on div "# Create your story. monkey = game . createCharacter ( ) fox = game . createCha…" at bounding box center [396, 174] width 188 height 188
click at [341, 104] on div "game.se tBackground press enter game.s howChoic e press enter" at bounding box center [347, 114] width 97 height 25
type textarea "monkey.enter("left")"
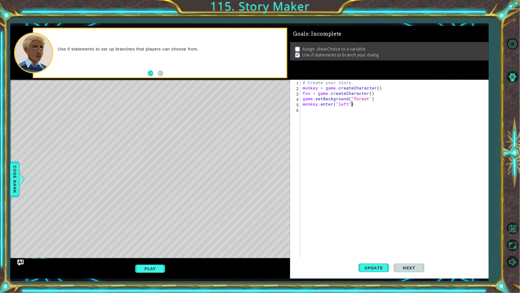
scroll to position [0, 0]
type textarea "w"
type textarea "monkey.say("whoishere")"
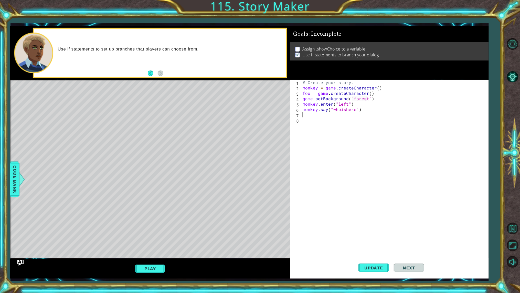
type textarea "]"
type textarea "fox.enter("Right")"
click at [375, 212] on button "Update" at bounding box center [374, 268] width 31 height 20
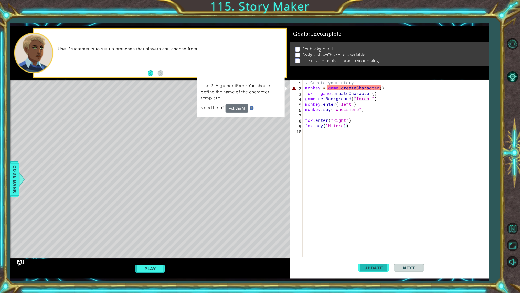
click at [371, 212] on span "Update" at bounding box center [374, 267] width 29 height 5
click at [320, 88] on div "# Create your story. monkey = game . createCharacter ( ) fox = game . createCha…" at bounding box center [396, 174] width 185 height 188
click at [385, 88] on div "# Create your story. monkey = game . createCharacter ( ) fox = game . createCha…" at bounding box center [396, 174] width 185 height 188
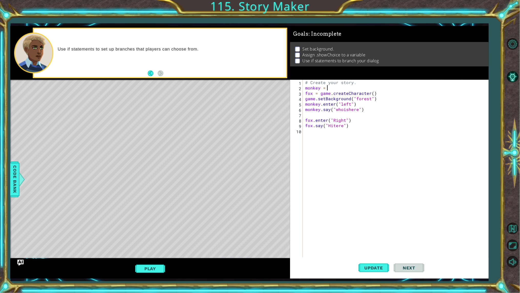
scroll to position [0, 1]
click at [385, 120] on div "ga me press enter ga me.endStory press enter ga me.showChoice press enter ga me…" at bounding box center [372, 112] width 97 height 43
drag, startPoint x: 390, startPoint y: 275, endPoint x: 383, endPoint y: 270, distance: 7.7
click at [383, 212] on div "Update Next" at bounding box center [391, 268] width 199 height 20
click at [383, 212] on button "Update" at bounding box center [374, 268] width 31 height 20
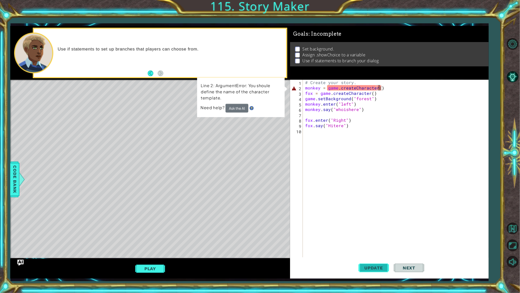
click at [383, 212] on button "Update" at bounding box center [374, 268] width 31 height 20
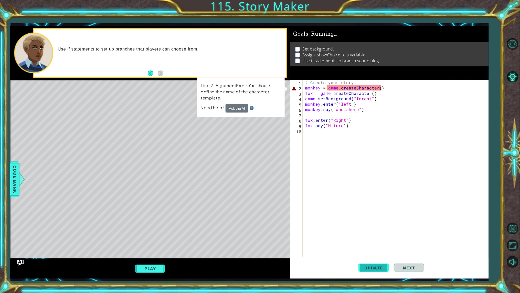
click at [383, 212] on button "Update" at bounding box center [374, 268] width 31 height 20
click at [377, 89] on div "# Create your story. monkey = game . createCharacter ( ) fox = game . createCha…" at bounding box center [396, 174] width 185 height 188
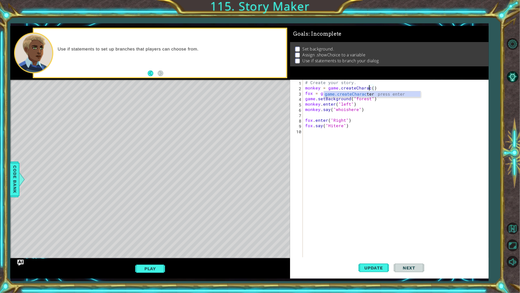
type textarea "monkey = game.createChara()"
click at [397, 151] on div "# Create your story. monkey = game . createChara ( ) fox = game . createCharact…" at bounding box center [396, 174] width 185 height 188
click at [381, 212] on span "Update" at bounding box center [374, 267] width 29 height 5
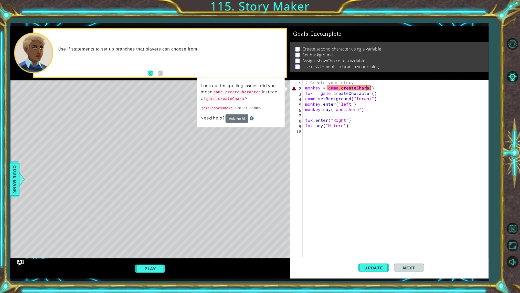
click at [367, 88] on div "# Create your story. monkey = game . createChara ( ) fox = game . createCharact…" at bounding box center [396, 174] width 185 height 188
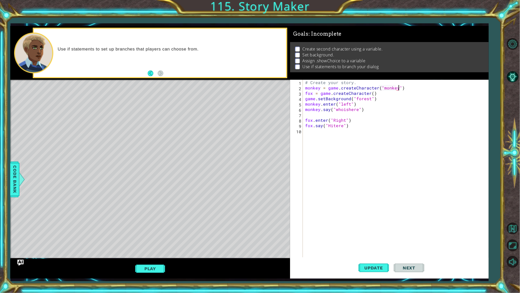
scroll to position [0, 5]
click at [372, 93] on div "# Create your story. monkey = game . createCharacter ( "monkey" ) fox = game . …" at bounding box center [396, 174] width 185 height 188
click at [380, 212] on button "Update" at bounding box center [374, 268] width 31 height 20
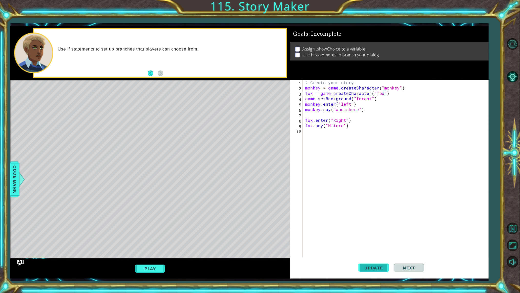
click at [373, 212] on span "Update" at bounding box center [374, 267] width 29 height 5
click at [144, 212] on button "Play" at bounding box center [150, 269] width 30 height 10
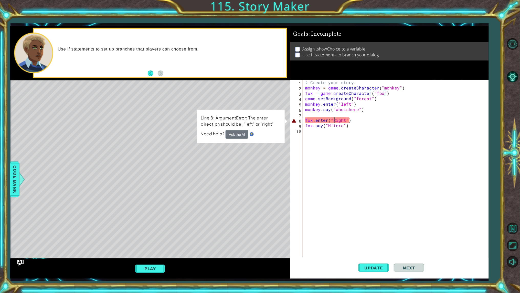
scroll to position [0, 3]
click at [334, 120] on div "# Create your story. monkey = game . createCharacter ( "monkey" ) fox = game . …" at bounding box center [396, 174] width 185 height 188
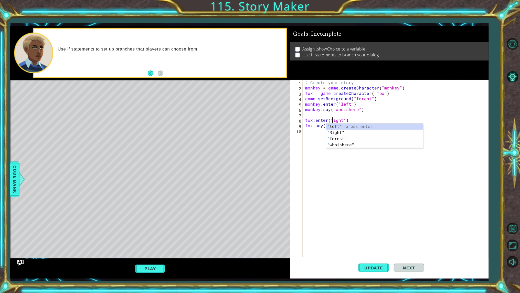
scroll to position [0, 2]
click at [381, 212] on button "Update" at bounding box center [374, 268] width 31 height 20
click at [162, 212] on button "Play" at bounding box center [150, 269] width 30 height 10
click at [9, 181] on div "1 ההההההההההההההההההההההההההההההההההההההההההההההההההההההההההההההההההההההההההההה…" at bounding box center [260, 146] width 520 height 293
drag, startPoint x: 13, startPoint y: 181, endPoint x: 21, endPoint y: 181, distance: 8.2
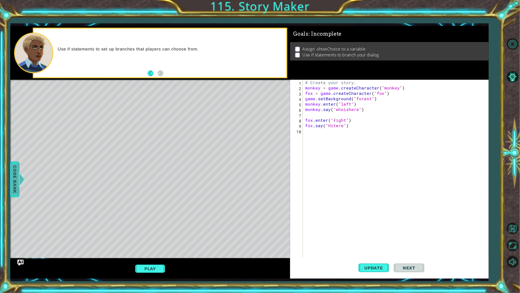
click at [19, 181] on div "Code Bank" at bounding box center [14, 179] width 9 height 36
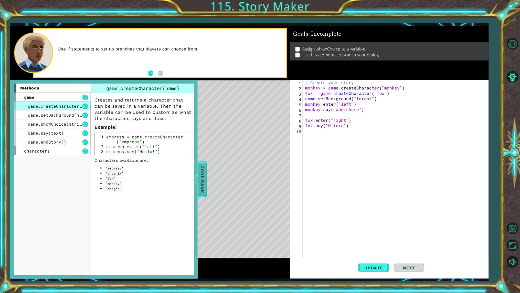
click at [21, 181] on div "methods game game.createCharacter(name) game.setBackground(name) game.showChoic…" at bounding box center [58, 178] width 88 height 191
click at [86, 152] on button at bounding box center [85, 151] width 6 height 6
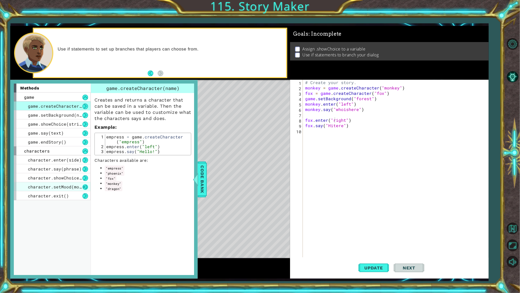
click at [87, 187] on button at bounding box center [85, 187] width 6 height 6
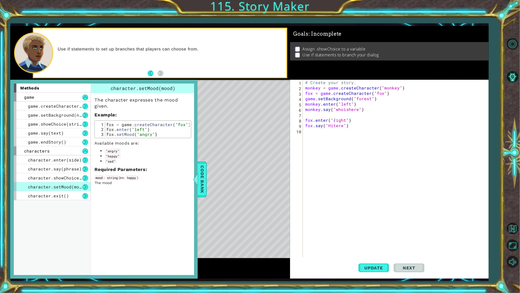
type textarea "fox = game.createCharacter("fox")"
click at [390, 94] on div "# Create your story. monkey = game . createCharacter ( "monkey" ) fox = game . …" at bounding box center [396, 174] width 185 height 188
click at [376, 99] on div "# Create your story. monkey = game . createCharacter ( "monkey" ) fox = game . …" at bounding box center [396, 174] width 185 height 188
click at [360, 105] on div "# Create your story. monkey = game . createCharacter ( "monkey" ) fox = game . …" at bounding box center [396, 174] width 185 height 188
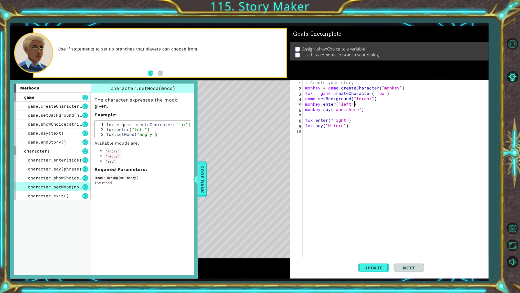
type textarea "monkey.enter("left")"
type textarea "monkey.setMood("happy")"
click at [202, 178] on span "Code Bank" at bounding box center [202, 179] width 8 height 31
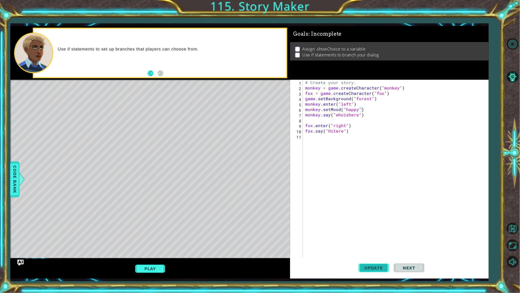
click at [377, 212] on button "Update" at bounding box center [374, 268] width 31 height 20
click at [155, 212] on div "Play" at bounding box center [150, 268] width 280 height 20
click at [156, 212] on button "Play" at bounding box center [150, 269] width 30 height 10
click at [515, 132] on div at bounding box center [512, 152] width 15 height 135
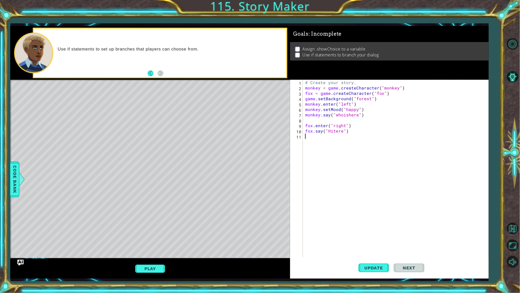
click at [359, 135] on div "# Create your story. monkey = game . createCharacter ( "monkey" ) fox = game . …" at bounding box center [396, 174] width 185 height 188
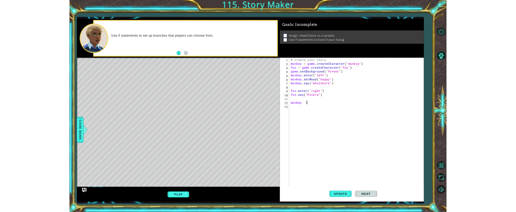
scroll to position [0, 1]
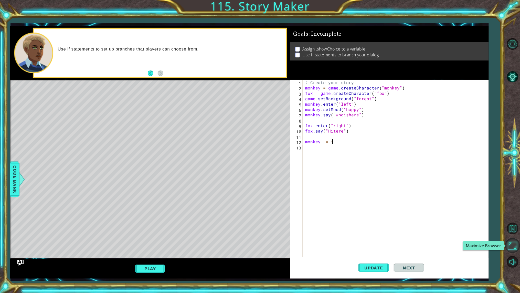
type textarea "monkey = *"
click at [515, 212] on button "Maximize Browser" at bounding box center [512, 245] width 15 height 15
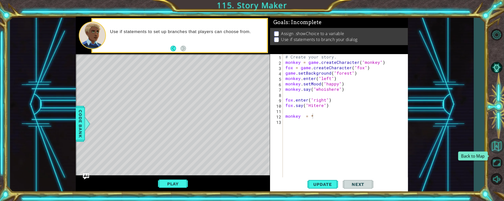
click at [497, 153] on button "Back to Map" at bounding box center [496, 145] width 15 height 15
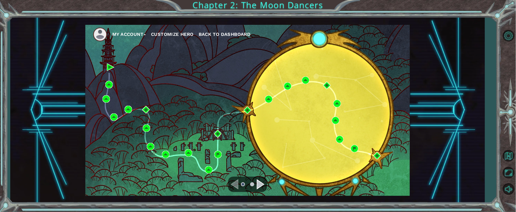
click at [142, 33] on button "My Account" at bounding box center [129, 34] width 34 height 8
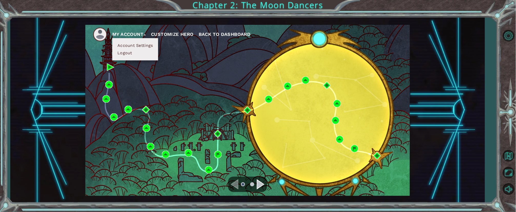
click at [131, 55] on button "Logout" at bounding box center [125, 53] width 18 height 6
